Goal: Check status: Check status

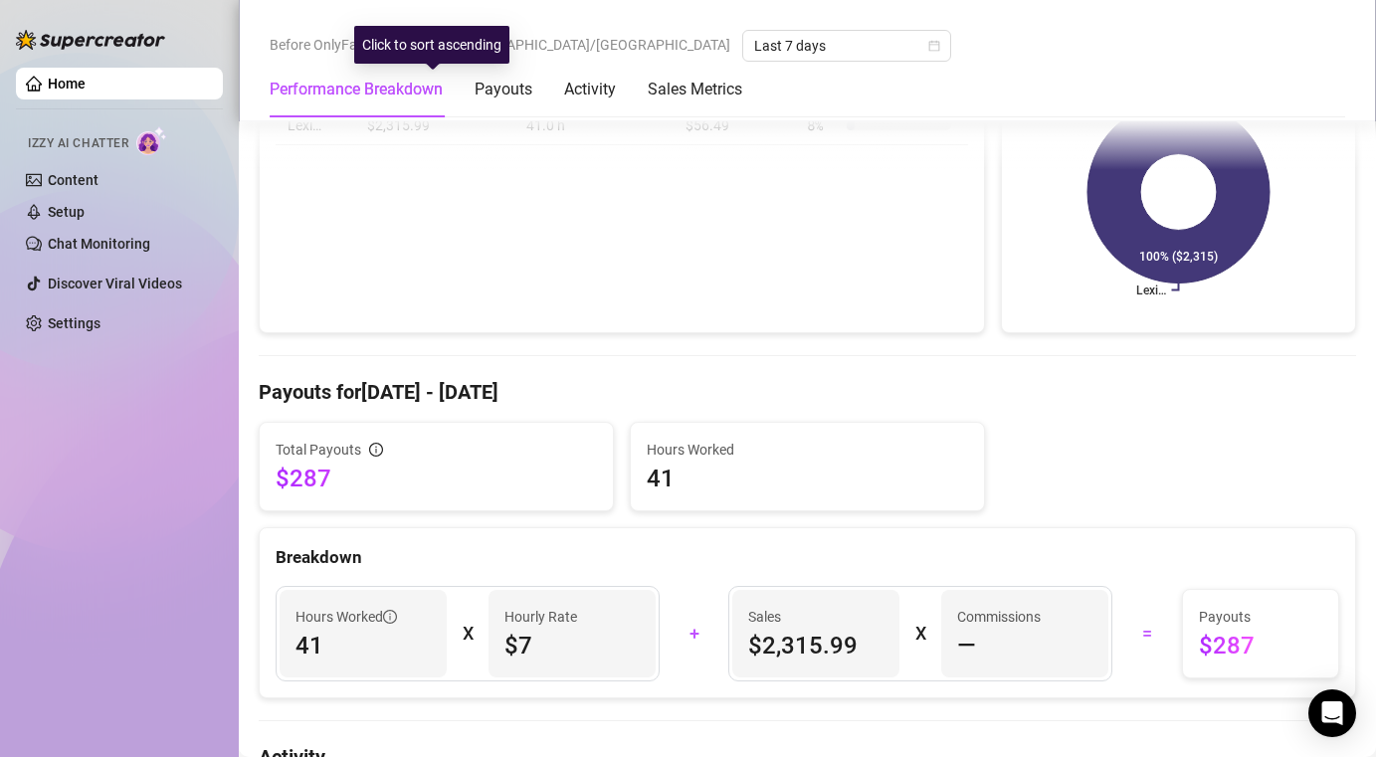
scroll to position [496, 0]
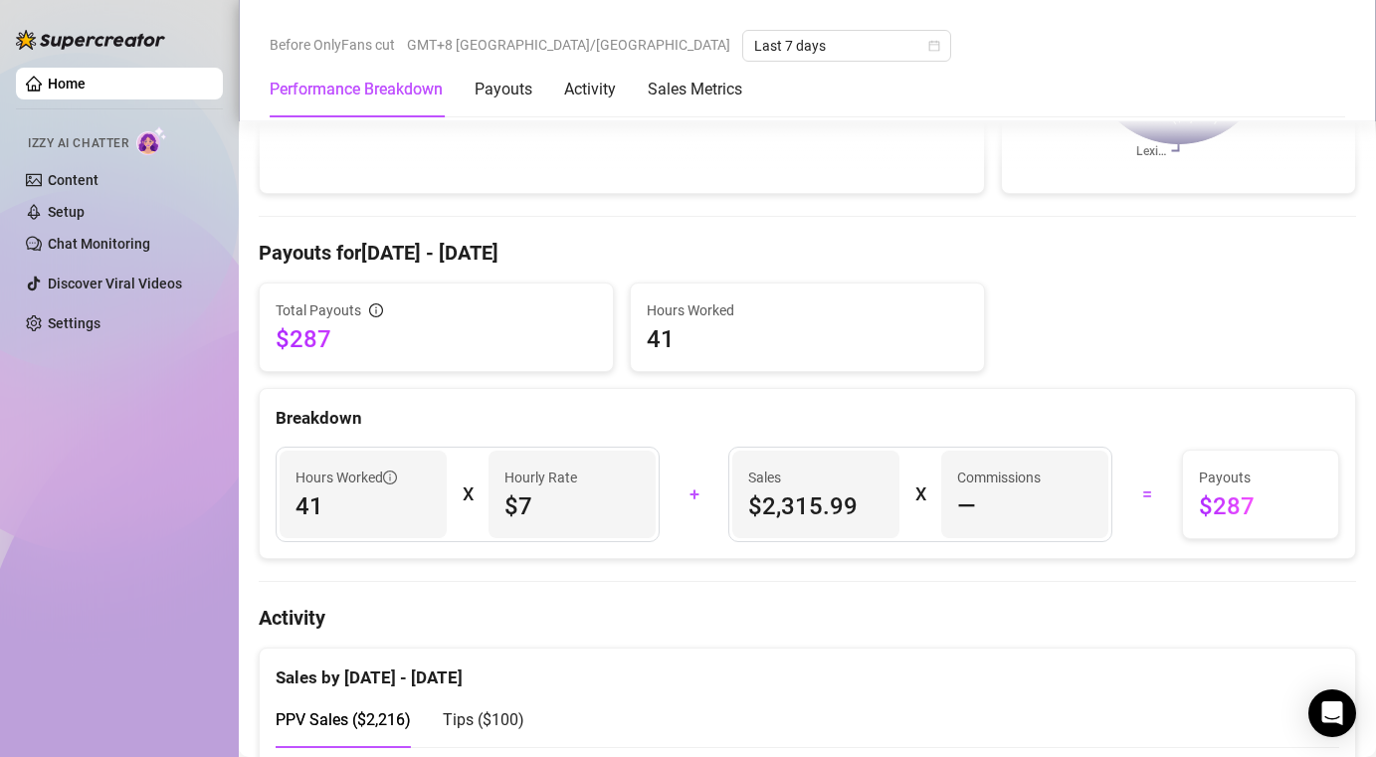
drag, startPoint x: 319, startPoint y: 499, endPoint x: 361, endPoint y: 500, distance: 41.8
click at [340, 499] on span "41" at bounding box center [363, 507] width 135 height 32
drag, startPoint x: 361, startPoint y: 500, endPoint x: 224, endPoint y: 492, distance: 137.6
click at [227, 494] on div "Home Izzy AI Chatter Content Setup Chat Monitoring Discover Viral Videos Settin…" at bounding box center [688, 378] width 1376 height 757
click at [385, 502] on span "41" at bounding box center [363, 507] width 135 height 32
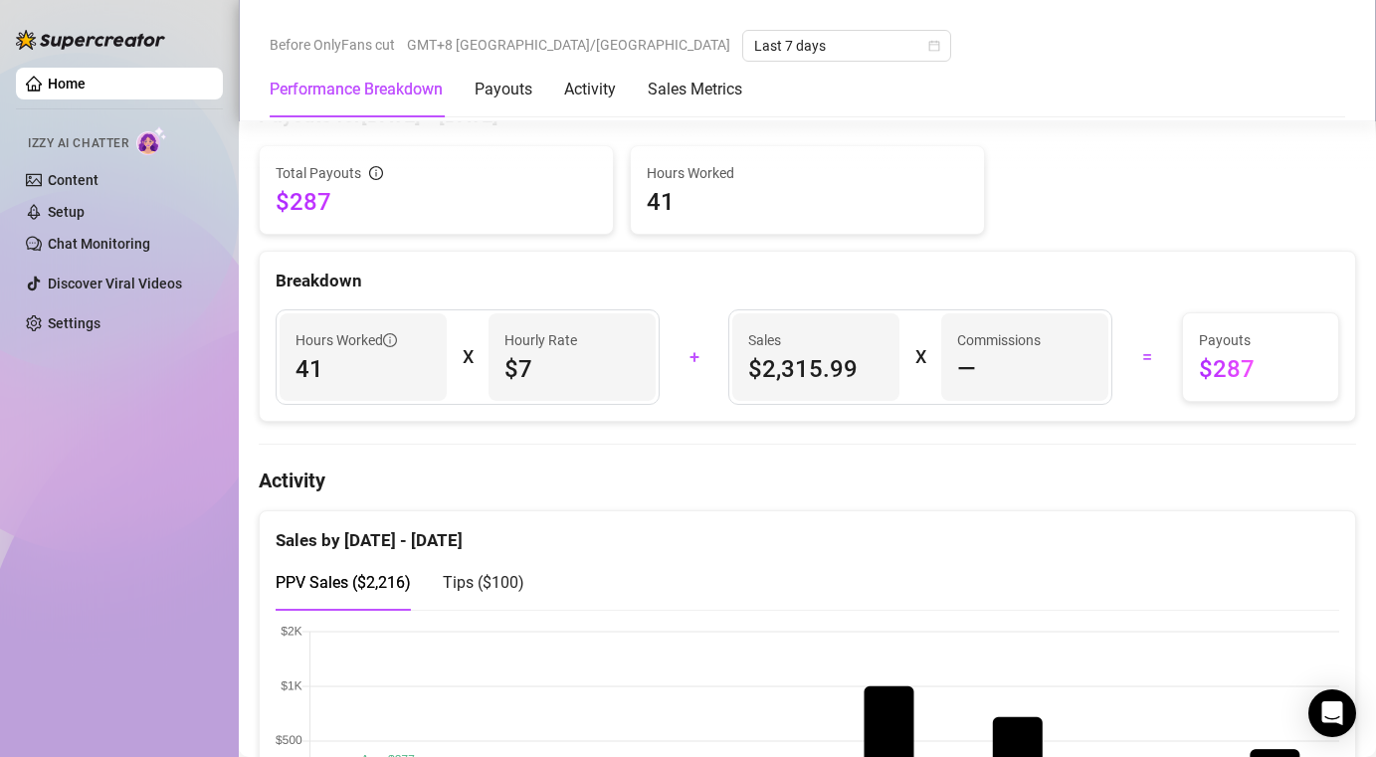
scroll to position [638, 0]
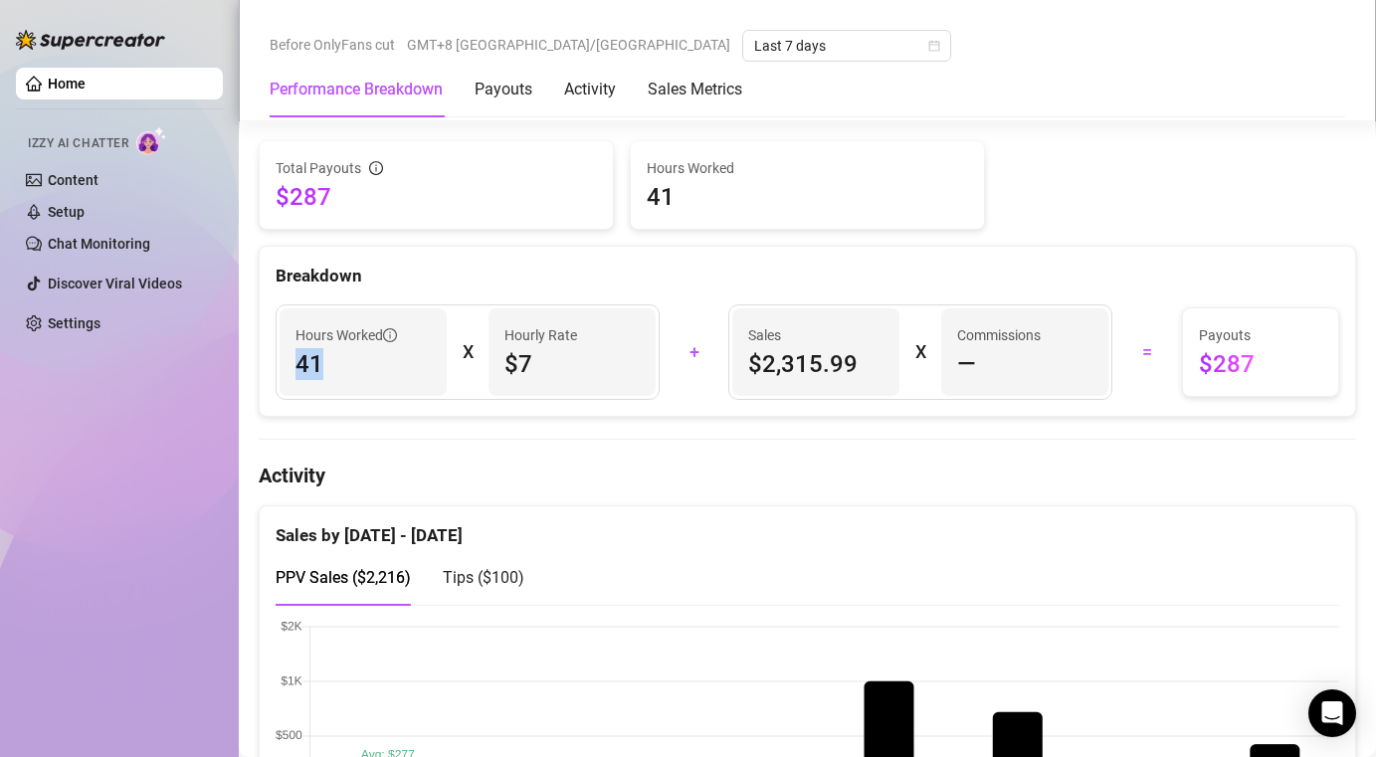
drag, startPoint x: 342, startPoint y: 374, endPoint x: 273, endPoint y: 366, distance: 70.1
click at [273, 366] on div "Hours Worked 41 X Hourly Rate $7" at bounding box center [468, 353] width 408 height 96
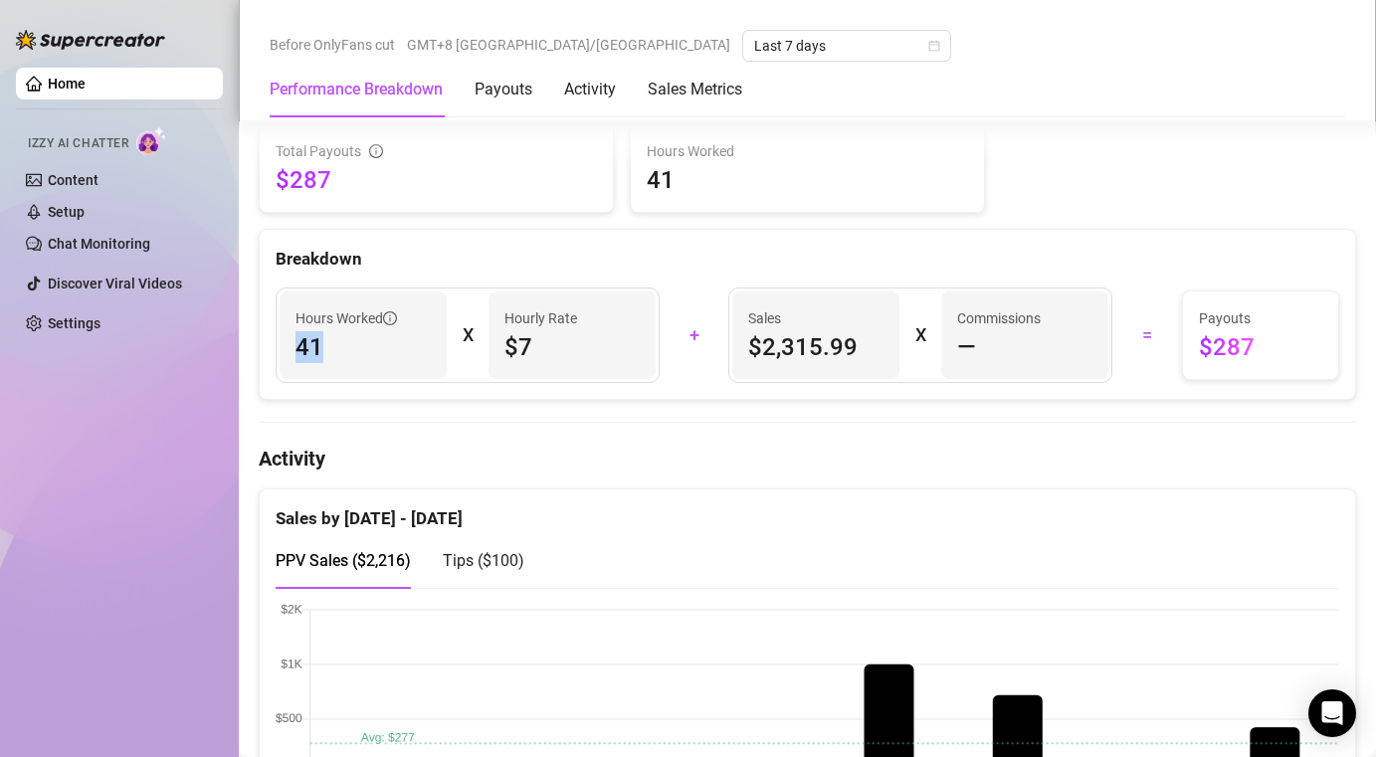
scroll to position [649, 0]
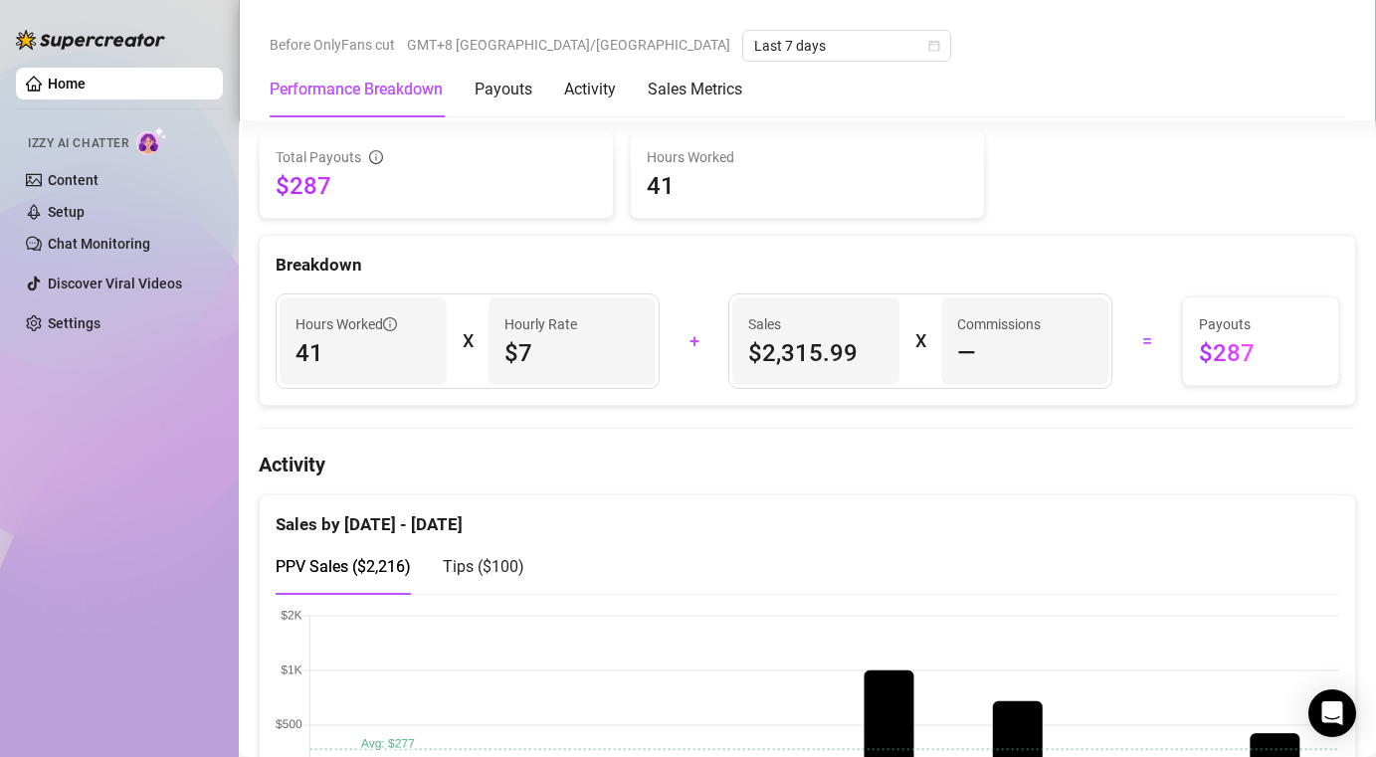
drag, startPoint x: 984, startPoint y: 339, endPoint x: 1051, endPoint y: 339, distance: 66.7
click at [1023, 339] on div "—" at bounding box center [1024, 353] width 135 height 32
